Goal: Information Seeking & Learning: Learn about a topic

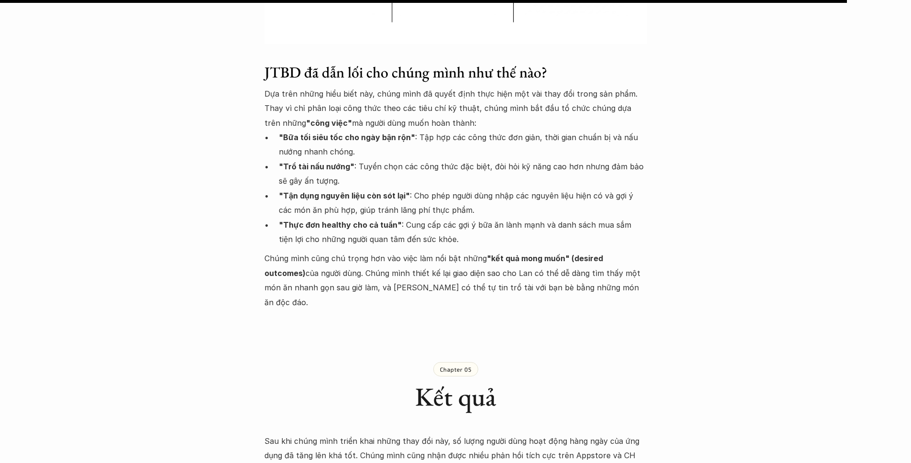
scroll to position [2910, 0]
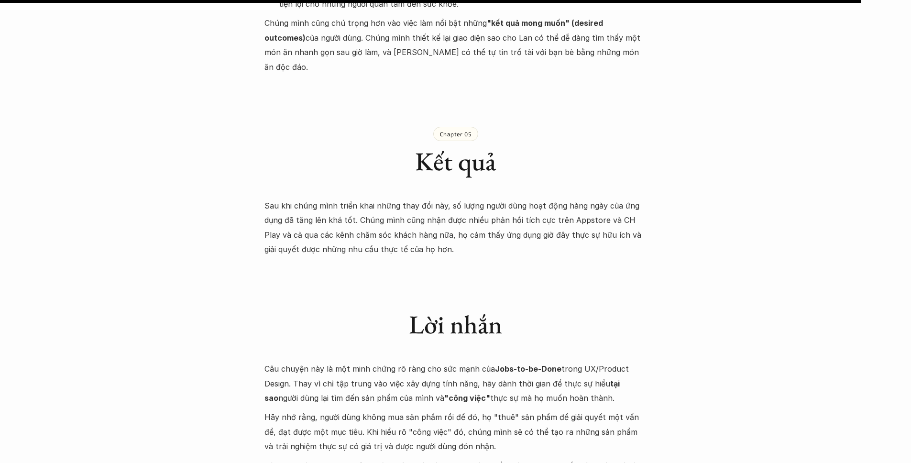
click at [396, 361] on p "Câu chuyện này là một minh chứng rõ ràng cho sức mạnh của Jobs-to-be-Done trong…" at bounding box center [455, 383] width 382 height 44
click at [585, 361] on p "Câu chuyện này là một minh chứng rõ ràng cho sức mạnh của Jobs-to-be-Done trong…" at bounding box center [455, 383] width 382 height 44
click at [589, 361] on p "Câu chuyện này là một minh chứng rõ ràng cho sức mạnh của Jobs-to-be-Done trong…" at bounding box center [455, 383] width 382 height 44
drag, startPoint x: 475, startPoint y: 355, endPoint x: 598, endPoint y: 360, distance: 122.5
click at [598, 361] on p "Câu chuyện này là một minh chứng rõ ràng cho sức mạnh của Jobs-to-be-Done trong…" at bounding box center [455, 383] width 382 height 44
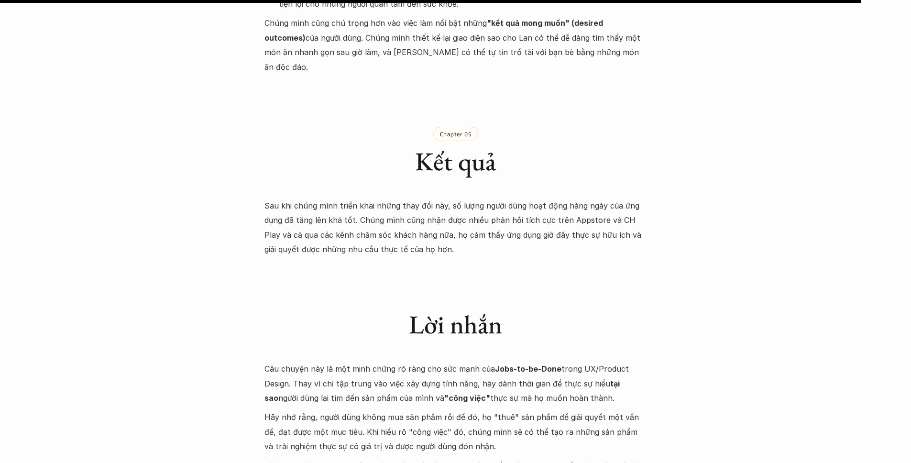
copy p "thực sự mà họ muốn hoàn thành."
click at [545, 275] on div "Lời nhắn" at bounding box center [455, 315] width 382 height 81
drag, startPoint x: 586, startPoint y: 337, endPoint x: 602, endPoint y: 349, distance: 20.5
click at [602, 361] on p "Câu chuyện này là một minh chứng rõ ràng cho sức mạnh của Jobs-to-be-Done trong…" at bounding box center [455, 383] width 382 height 44
click at [603, 361] on p "Câu chuyện này là một minh chứng rõ ràng cho sức mạnh của Jobs-to-be-Done trong…" at bounding box center [455, 383] width 382 height 44
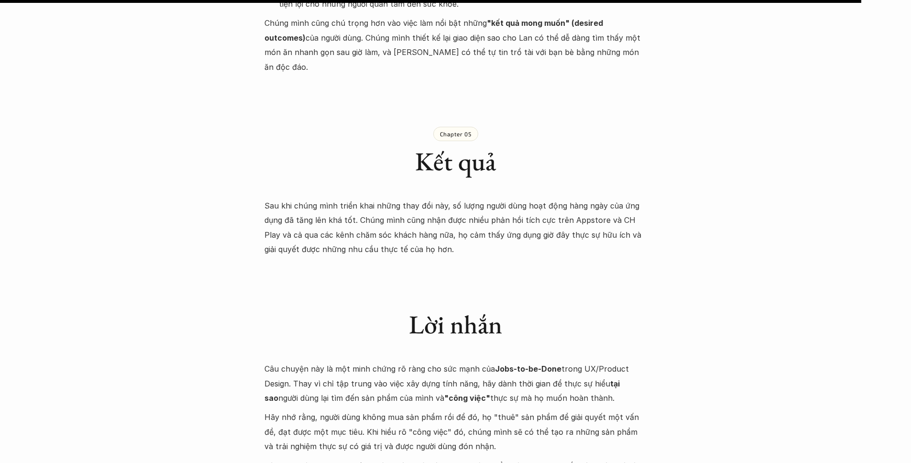
drag, startPoint x: 603, startPoint y: 342, endPoint x: 618, endPoint y: 362, distance: 25.2
click at [618, 362] on div "Câu chuyện này là một minh chứng rõ ràng cho sức mạnh của Jobs-to-be-Done trong…" at bounding box center [455, 426] width 382 height 131
copy p "tại sao người dùng lại tìm đến sản phẩm của mình và "công việc" thực sự mà họ m…"
click at [560, 146] on h1 "Kết quả" at bounding box center [455, 161] width 382 height 31
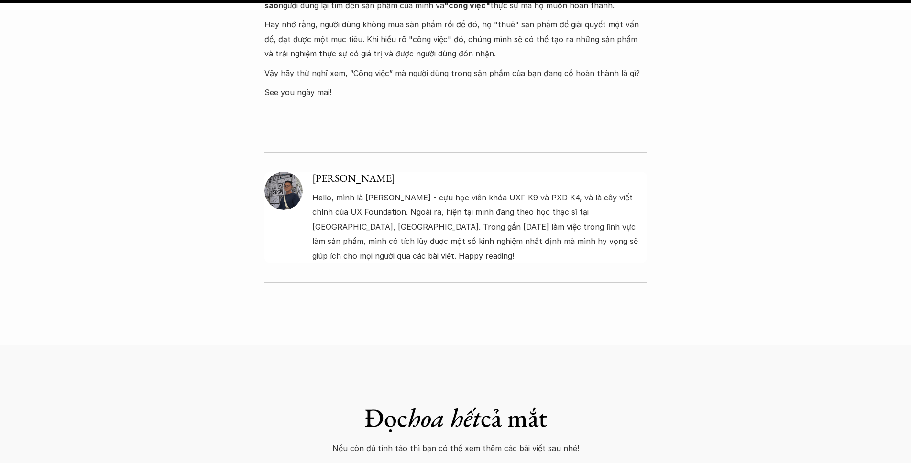
scroll to position [3106, 0]
